Goal: Find specific page/section

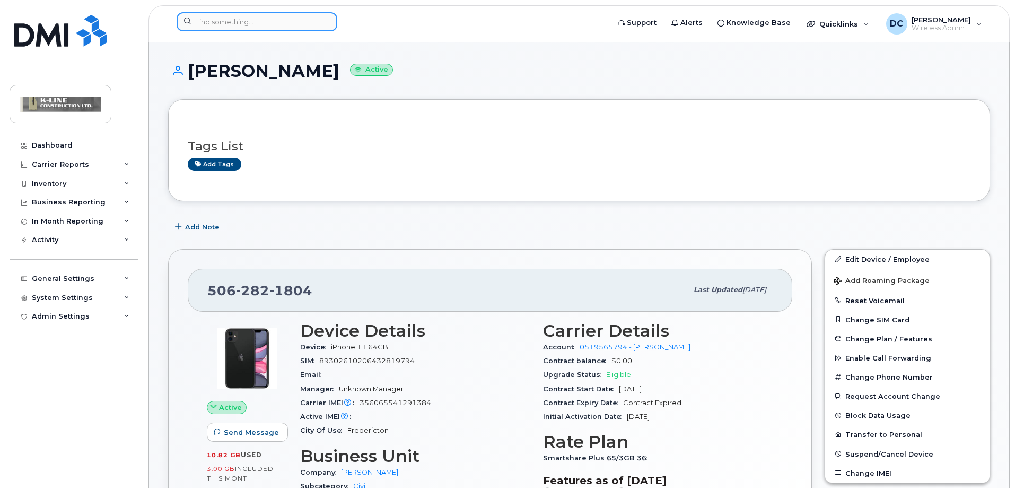
click at [253, 15] on input at bounding box center [257, 21] width 161 height 19
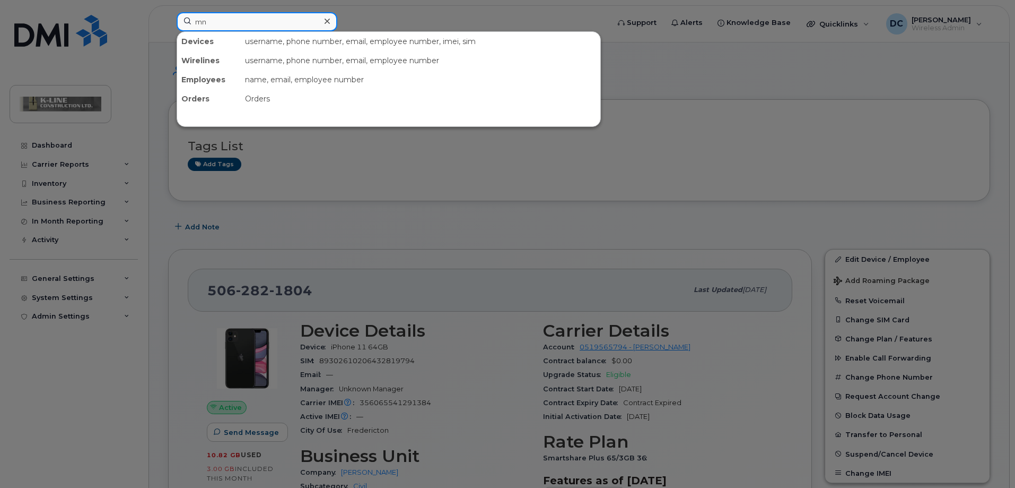
type input "m"
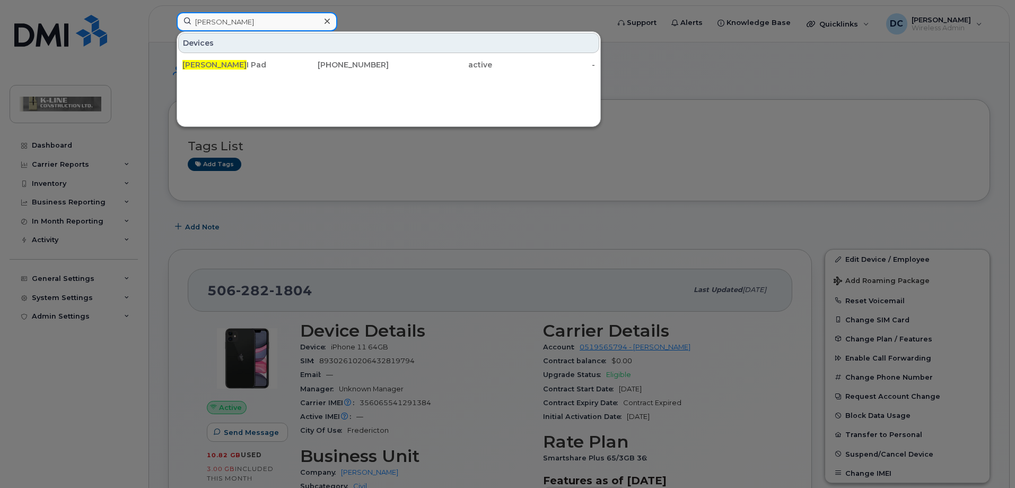
drag, startPoint x: 250, startPoint y: 20, endPoint x: 93, endPoint y: 20, distance: 157.6
click at [168, 20] on div "[PERSON_NAME] Devices [PERSON_NAME] I Pad [PHONE_NUMBER] active -" at bounding box center [389, 23] width 442 height 23
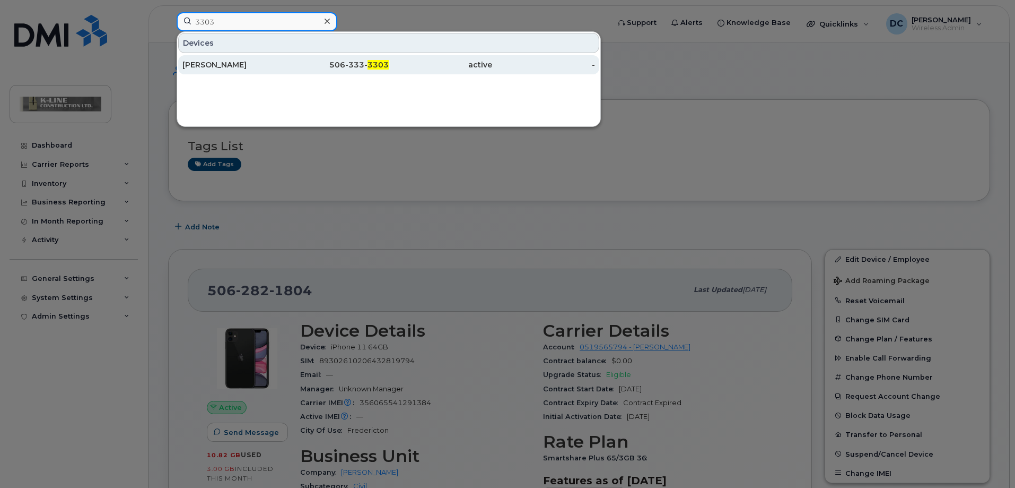
type input "3303"
click at [225, 67] on div "[PERSON_NAME]" at bounding box center [234, 64] width 103 height 11
